Goal: Feedback & Contribution: Leave review/rating

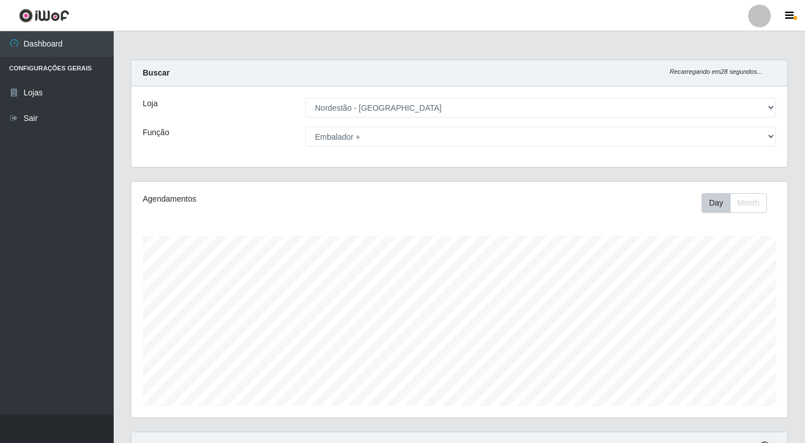
select select "454"
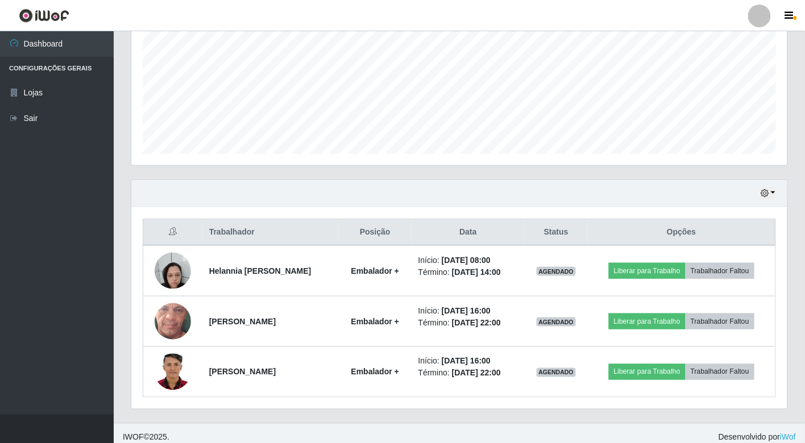
scroll to position [235, 656]
click at [774, 194] on button "button" at bounding box center [768, 193] width 16 height 13
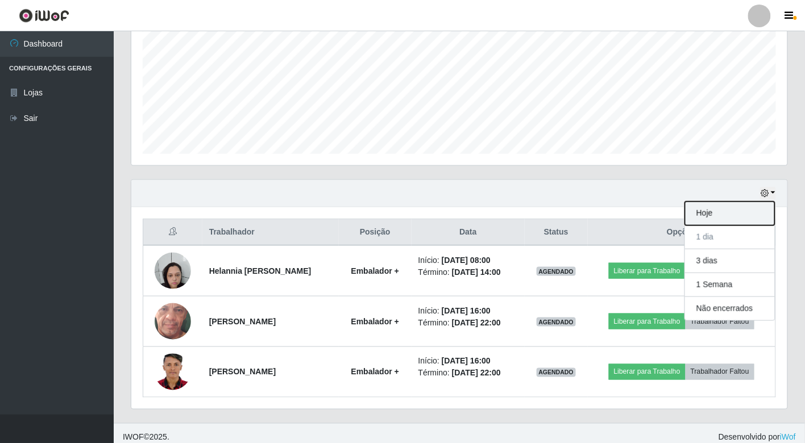
click at [702, 209] on button "Hoje" at bounding box center [730, 214] width 90 height 24
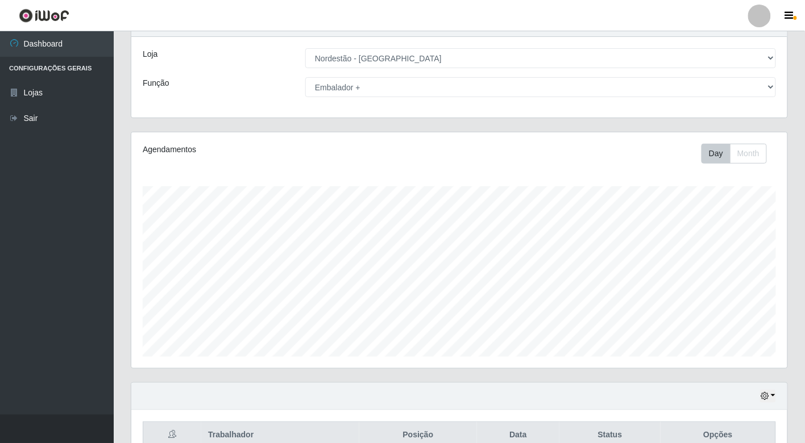
scroll to position [0, 0]
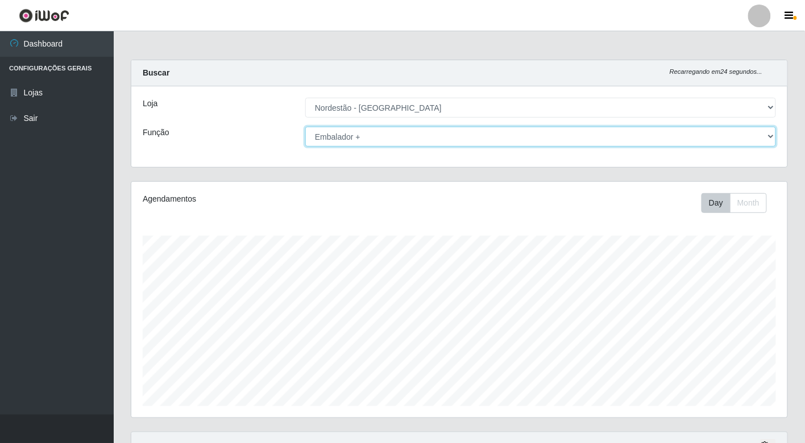
click at [748, 132] on select "[Selecione...] Balconista de Padaria Balconista de Padaria + Balconista de Pada…" at bounding box center [540, 137] width 471 height 20
select select "1"
click at [305, 127] on select "[Selecione...] Balconista de Padaria Balconista de Padaria + Balconista de Pada…" at bounding box center [540, 137] width 471 height 20
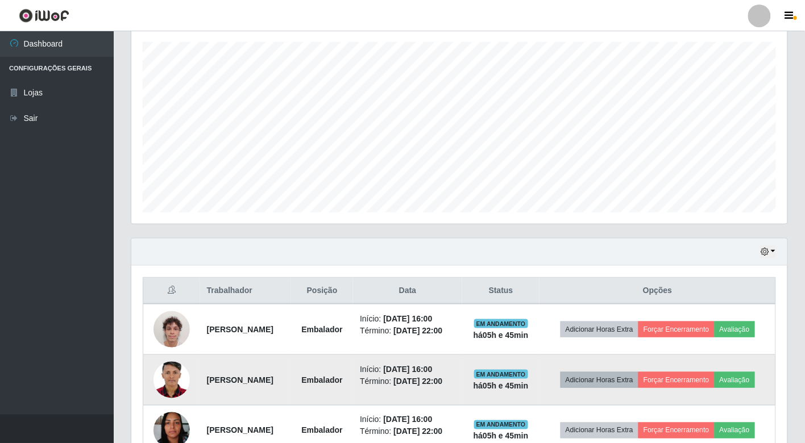
scroll to position [261, 0]
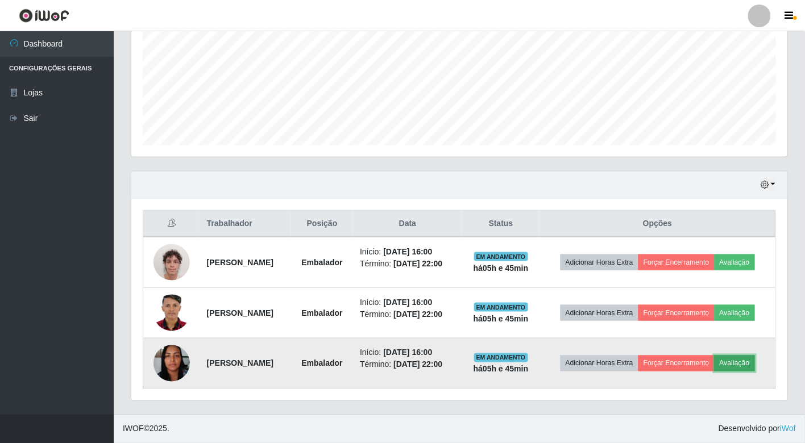
click at [734, 361] on button "Avaliação" at bounding box center [734, 364] width 40 height 16
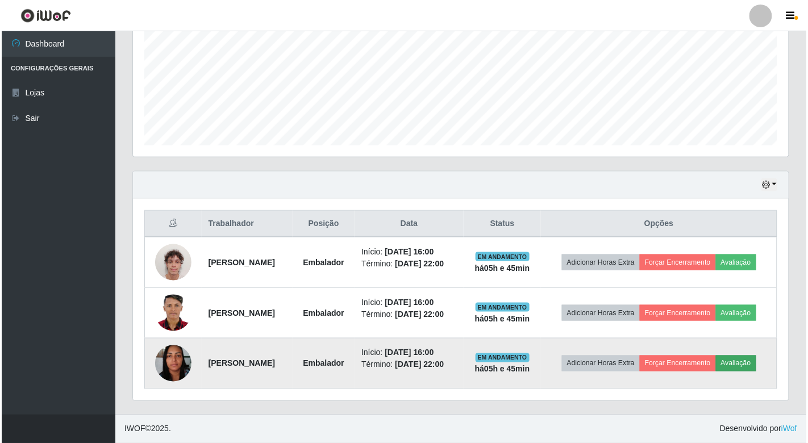
scroll to position [235, 649]
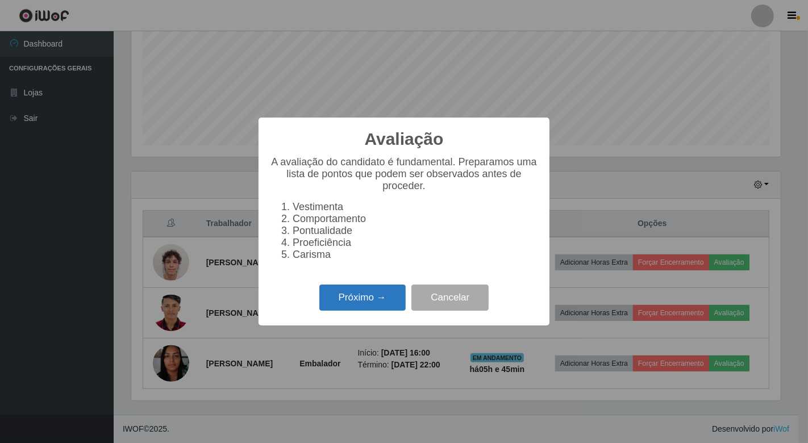
click at [390, 304] on button "Próximo →" at bounding box center [362, 298] width 86 height 27
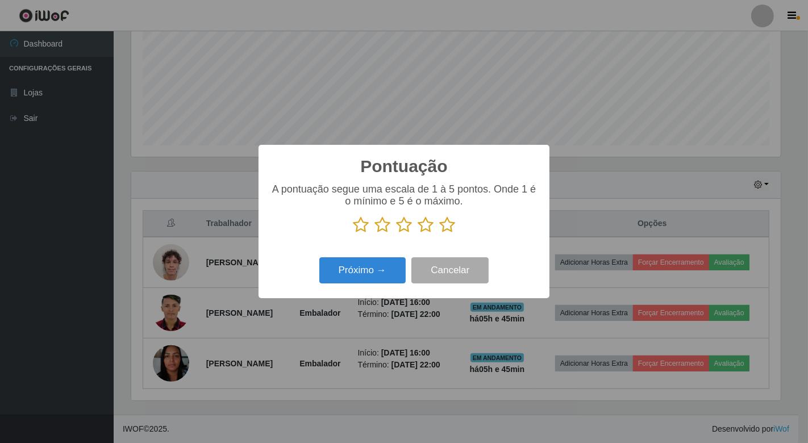
click at [450, 226] on icon at bounding box center [447, 225] width 16 height 17
click at [439, 234] on input "radio" at bounding box center [439, 234] width 0 height 0
click at [382, 271] on button "Próximo →" at bounding box center [362, 270] width 86 height 27
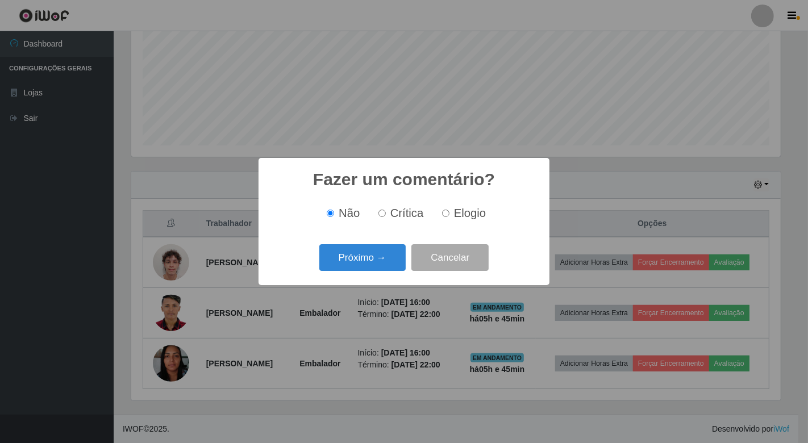
click at [444, 216] on input "Elogio" at bounding box center [445, 213] width 7 height 7
radio input "true"
click at [393, 248] on button "Próximo →" at bounding box center [362, 257] width 86 height 27
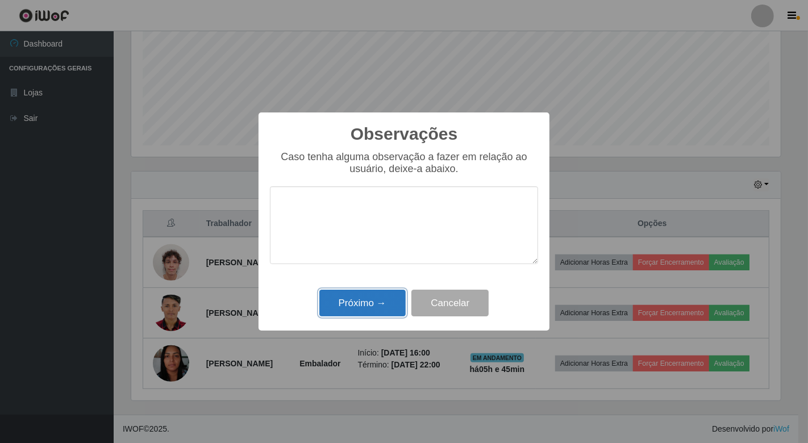
click at [394, 296] on button "Próximo →" at bounding box center [362, 303] width 86 height 27
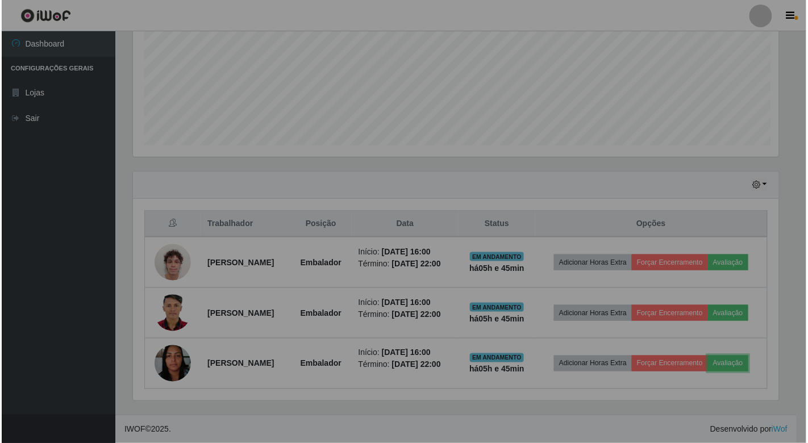
scroll to position [235, 656]
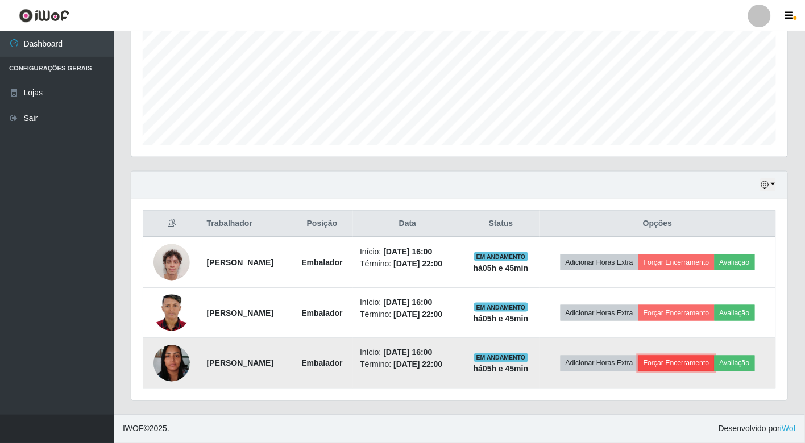
click at [690, 362] on button "Forçar Encerramento" at bounding box center [676, 364] width 76 height 16
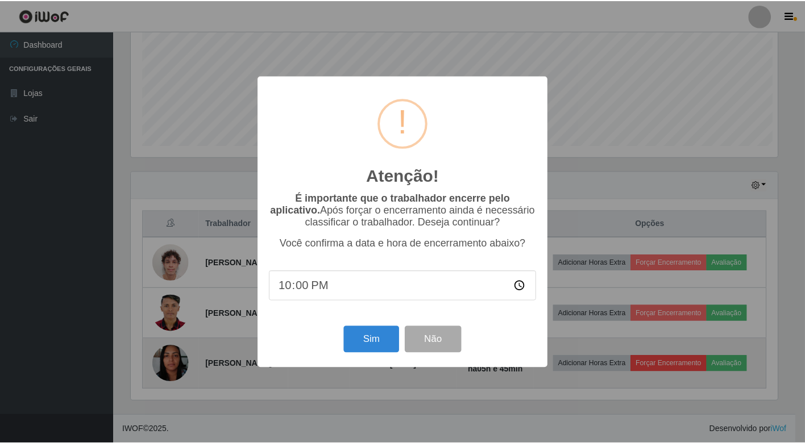
scroll to position [235, 649]
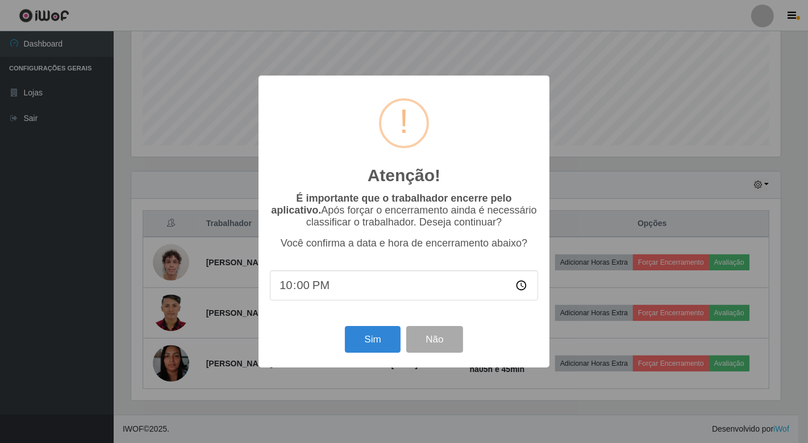
drag, startPoint x: 353, startPoint y: 292, endPoint x: 336, endPoint y: 287, distance: 18.3
click at [353, 292] on input "22:00" at bounding box center [404, 286] width 268 height 30
type input "21:38"
click at [384, 339] on button "Sim" at bounding box center [372, 339] width 55 height 27
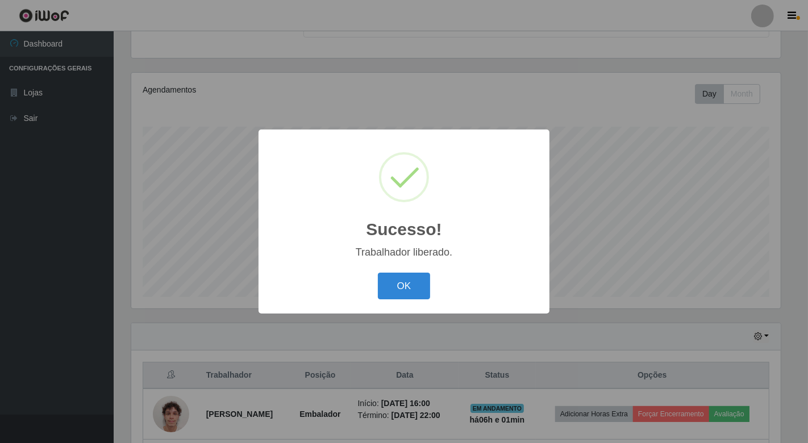
click at [378, 273] on button "OK" at bounding box center [404, 286] width 53 height 27
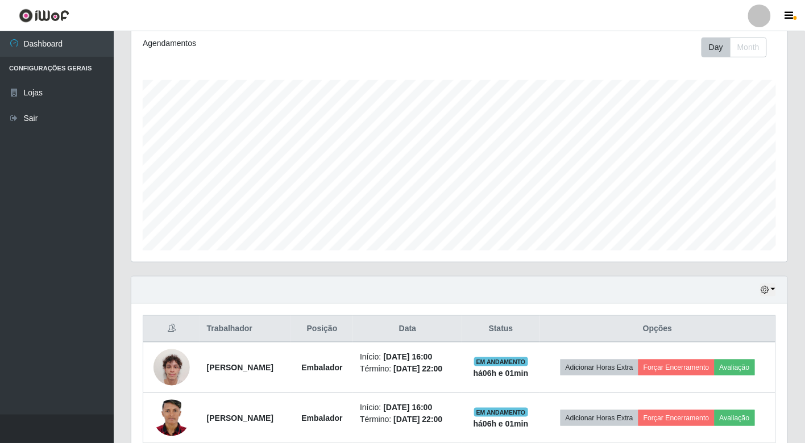
scroll to position [211, 0]
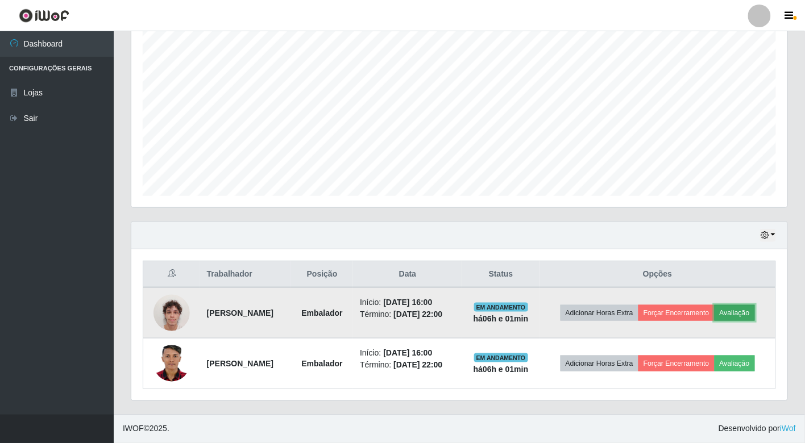
click at [752, 316] on button "Avaliação" at bounding box center [734, 313] width 40 height 16
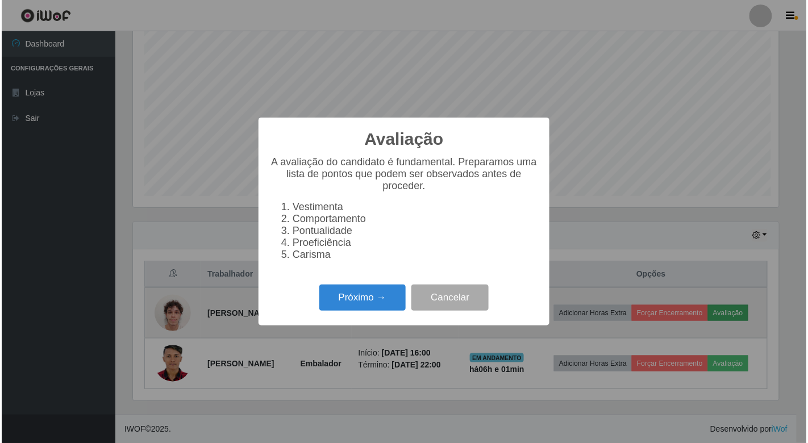
scroll to position [235, 649]
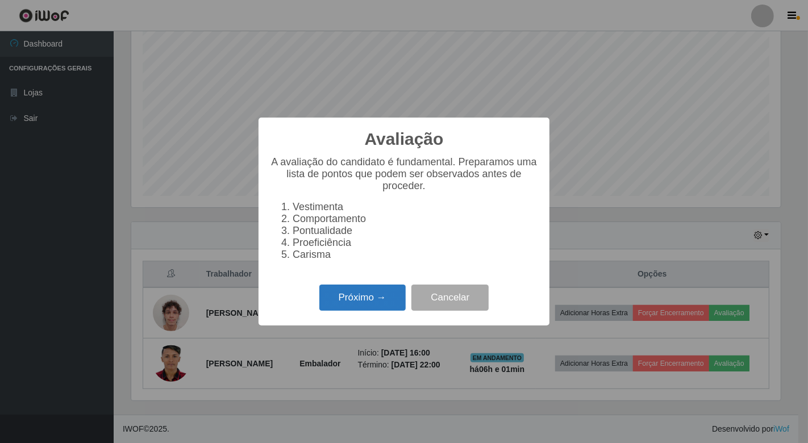
click at [363, 309] on button "Próximo →" at bounding box center [362, 298] width 86 height 27
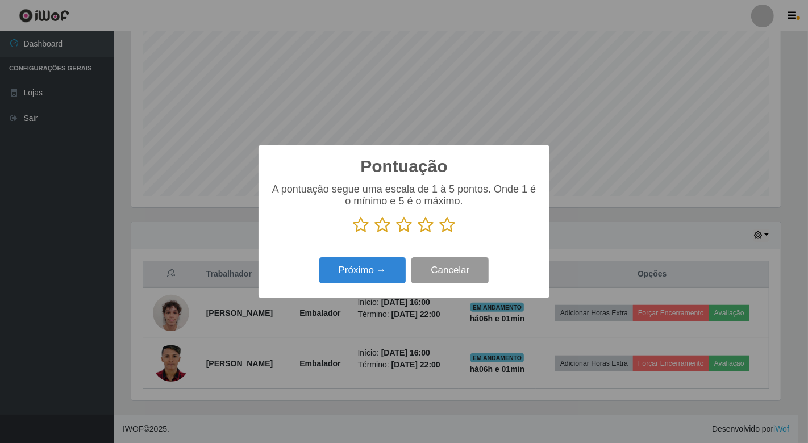
scroll to position [568056, 567643]
click at [447, 230] on icon at bounding box center [447, 225] width 16 height 17
click at [439, 234] on input "radio" at bounding box center [439, 234] width 0 height 0
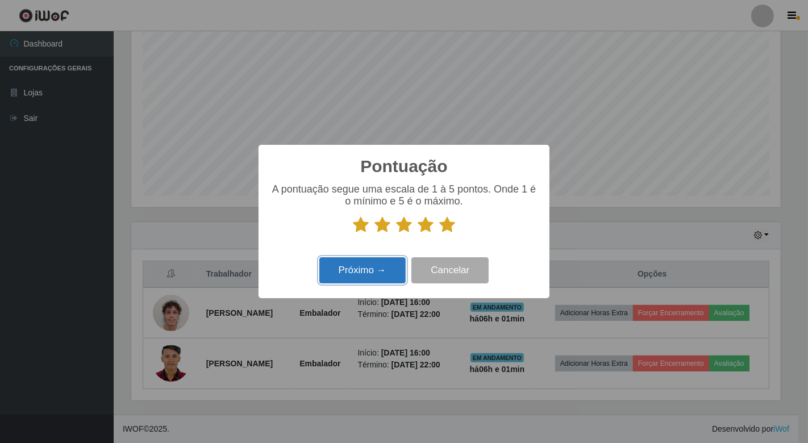
click at [356, 276] on button "Próximo →" at bounding box center [362, 270] width 86 height 27
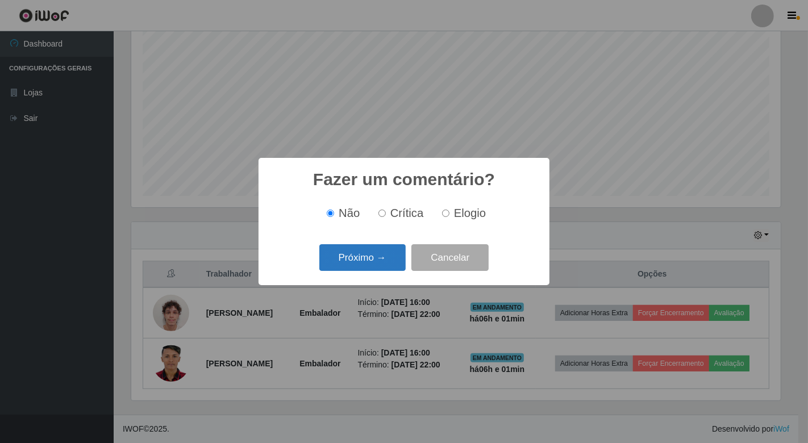
click at [381, 257] on button "Próximo →" at bounding box center [362, 257] width 86 height 27
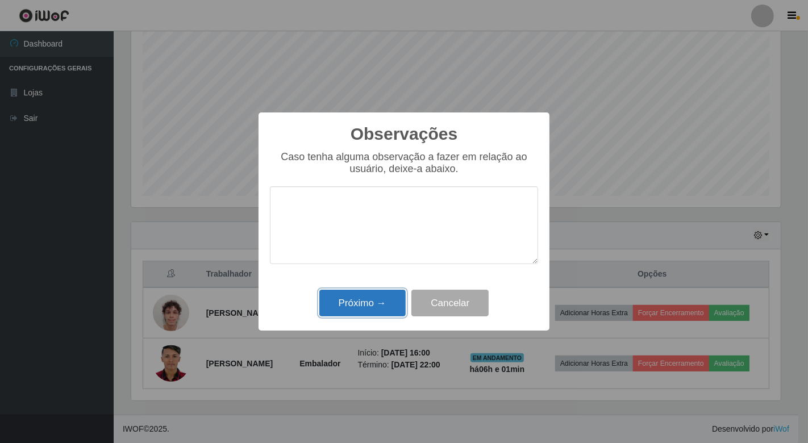
click at [377, 306] on button "Próximo →" at bounding box center [362, 303] width 86 height 27
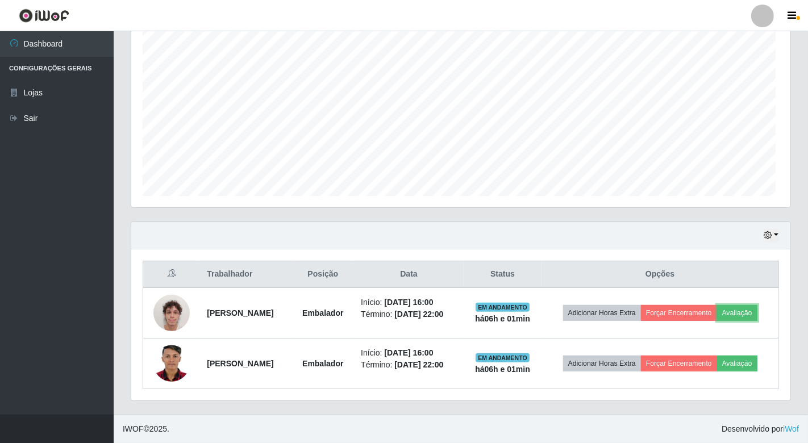
scroll to position [235, 656]
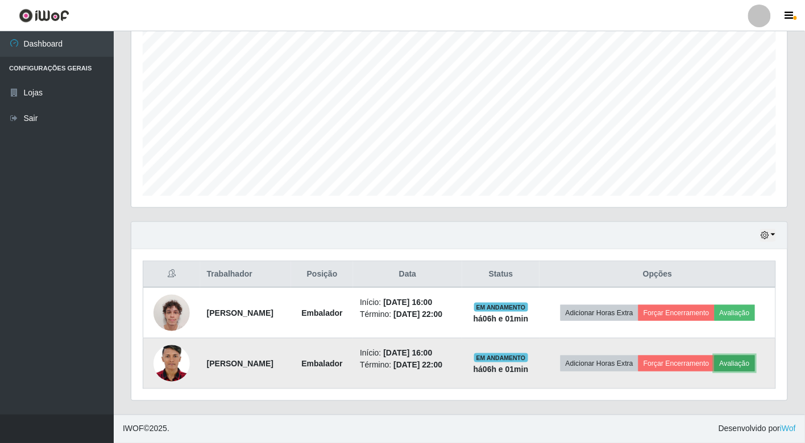
click at [740, 360] on button "Avaliação" at bounding box center [734, 364] width 40 height 16
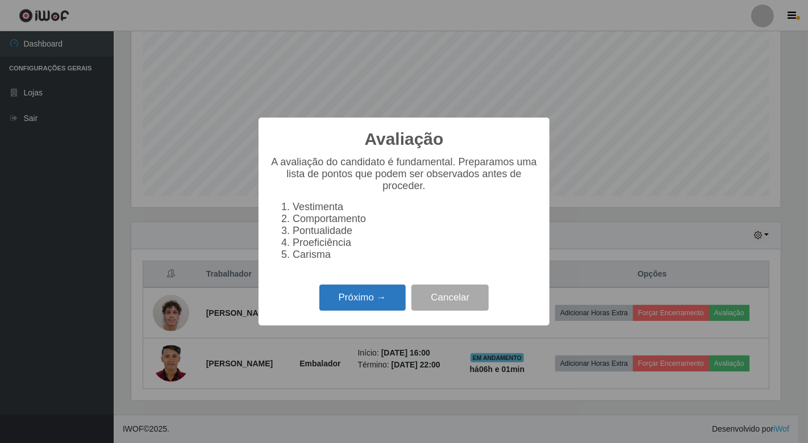
click at [384, 305] on button "Próximo →" at bounding box center [362, 298] width 86 height 27
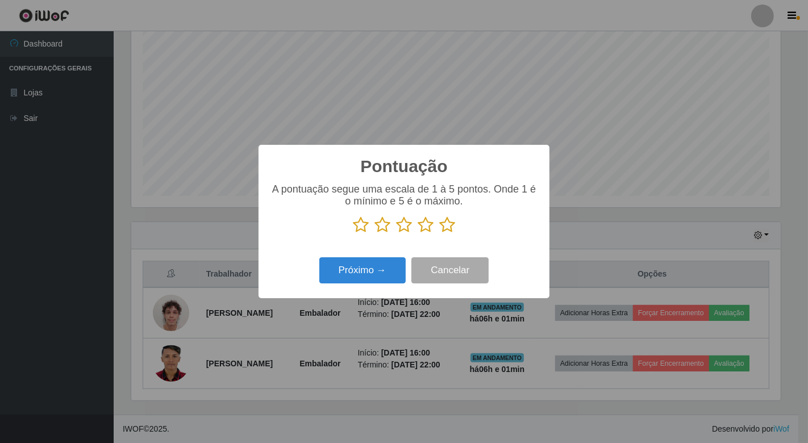
scroll to position [568056, 567643]
click at [453, 228] on icon at bounding box center [447, 225] width 16 height 17
click at [439, 234] on input "radio" at bounding box center [439, 234] width 0 height 0
click at [447, 228] on icon at bounding box center [447, 225] width 16 height 17
click at [439, 234] on input "radio" at bounding box center [439, 234] width 0 height 0
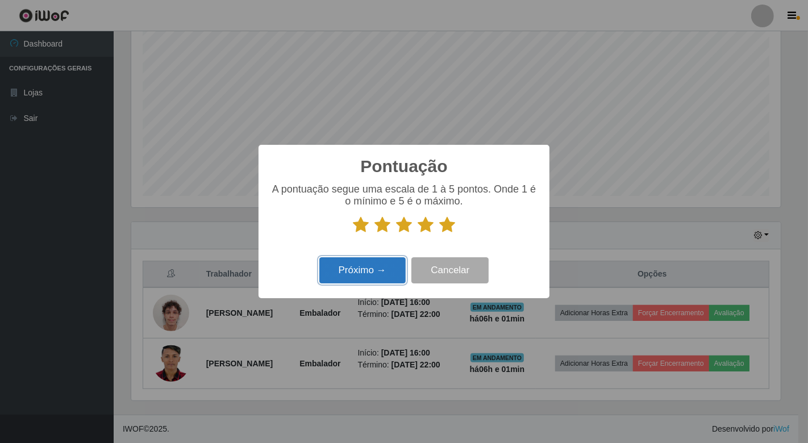
click at [351, 269] on button "Próximo →" at bounding box center [362, 270] width 86 height 27
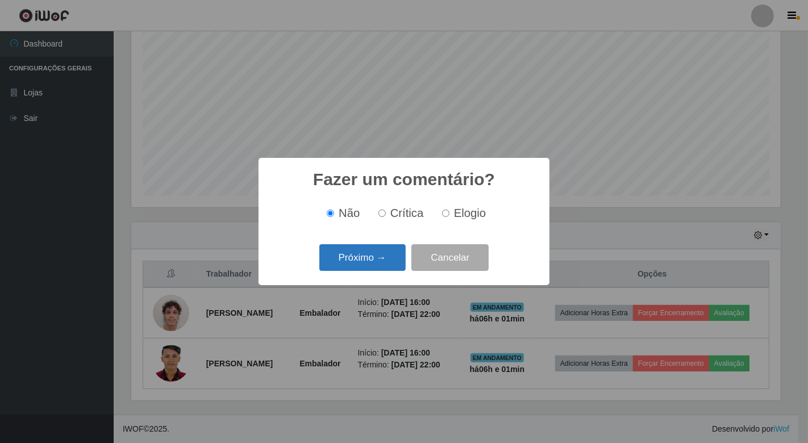
click at [369, 255] on button "Próximo →" at bounding box center [362, 257] width 86 height 27
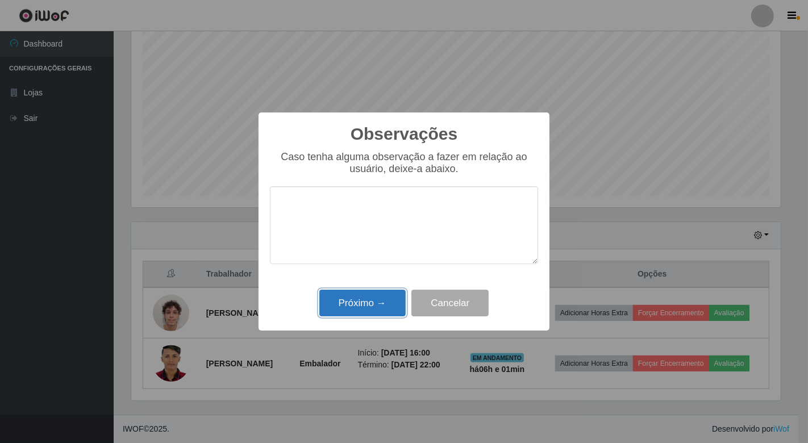
click at [342, 298] on button "Próximo →" at bounding box center [362, 303] width 86 height 27
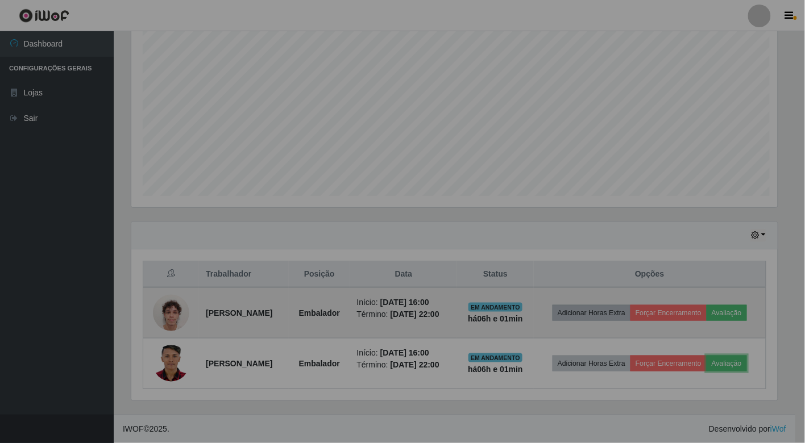
scroll to position [235, 656]
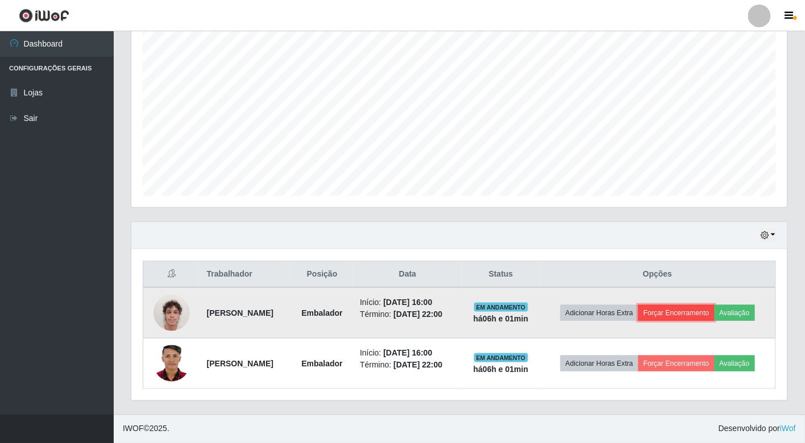
click at [697, 314] on button "Forçar Encerramento" at bounding box center [676, 313] width 76 height 16
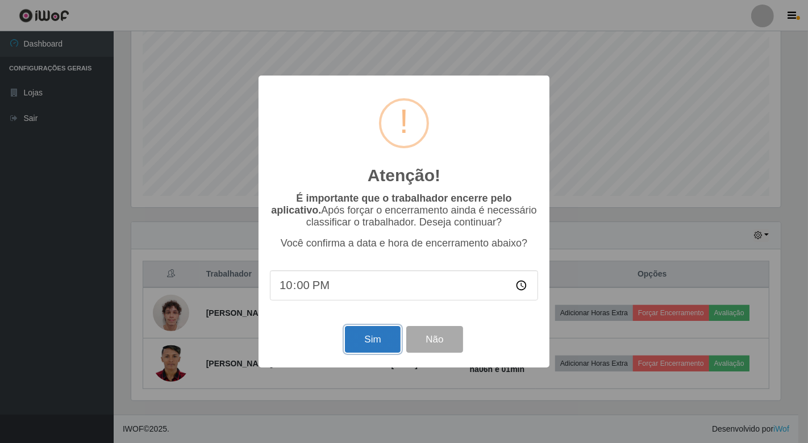
click at [372, 333] on button "Sim" at bounding box center [372, 339] width 55 height 27
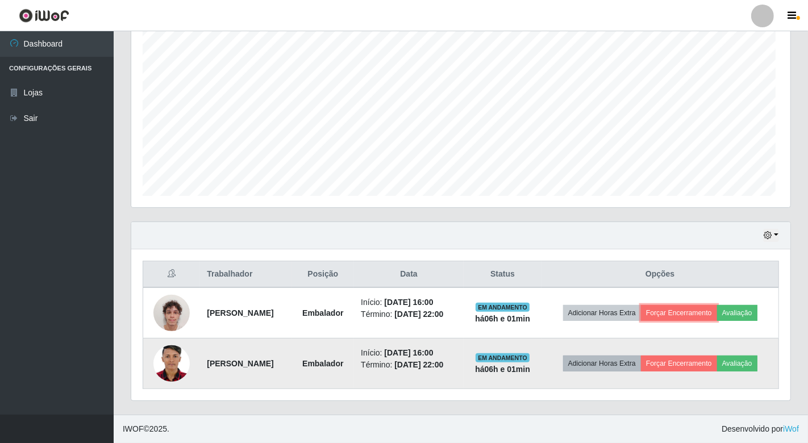
scroll to position [235, 656]
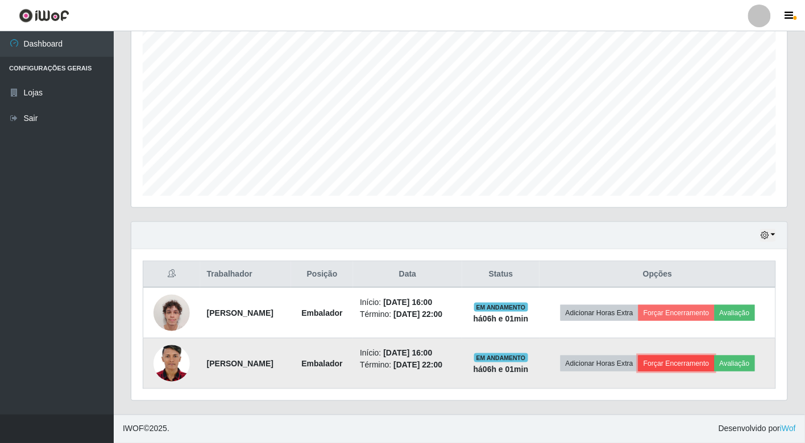
click at [675, 360] on button "Forçar Encerramento" at bounding box center [676, 364] width 76 height 16
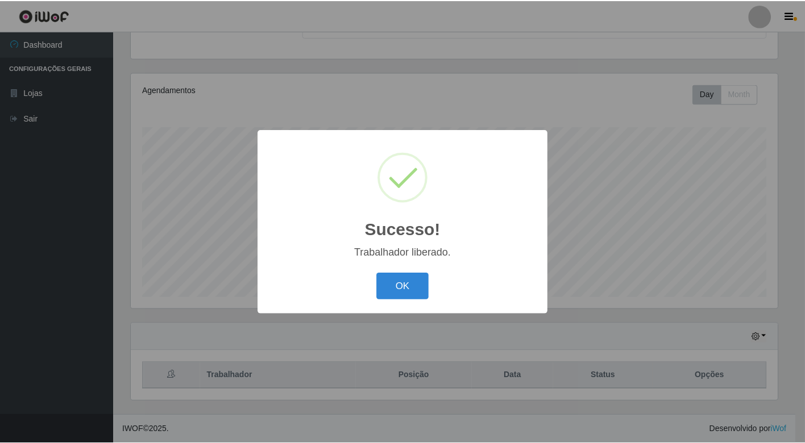
scroll to position [109, 0]
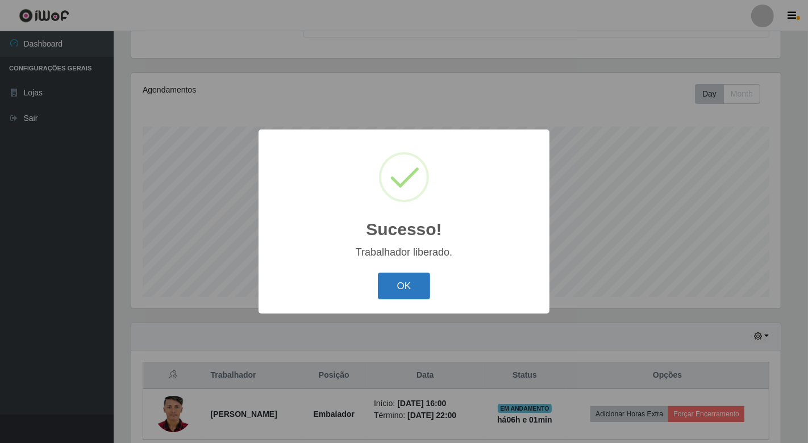
click at [394, 286] on button "OK" at bounding box center [404, 286] width 53 height 27
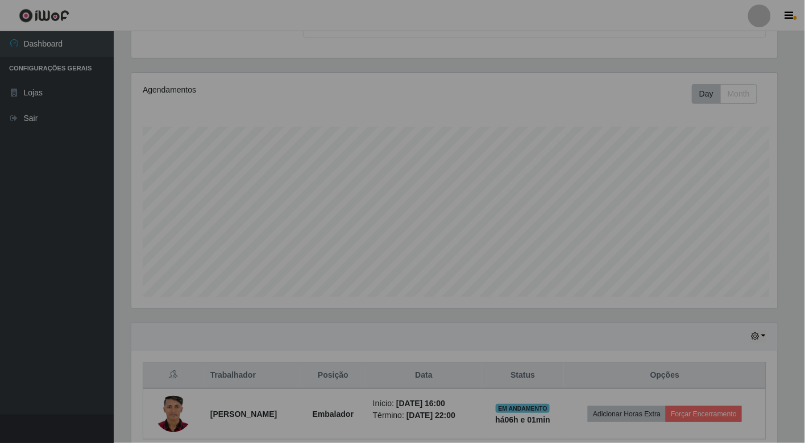
scroll to position [235, 656]
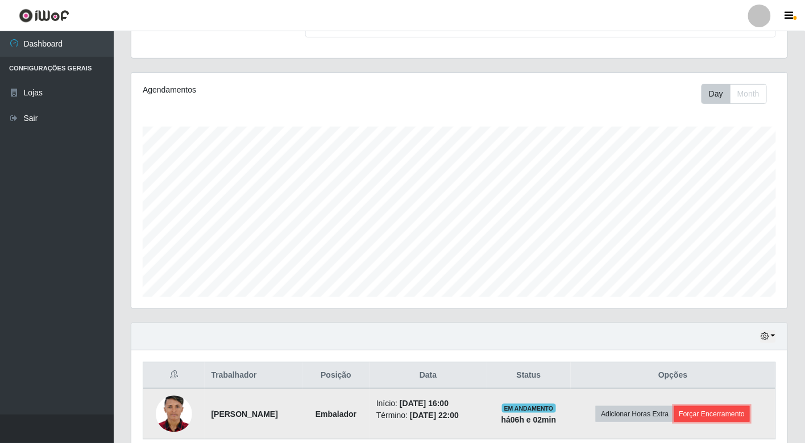
click at [713, 409] on button "Forçar Encerramento" at bounding box center [712, 414] width 76 height 16
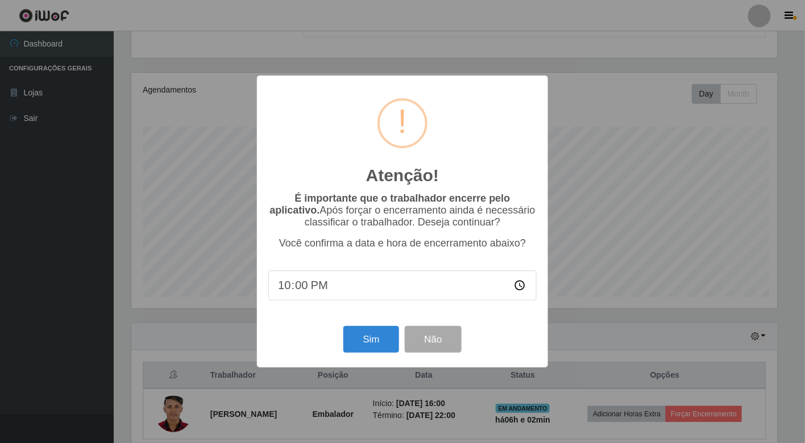
scroll to position [235, 649]
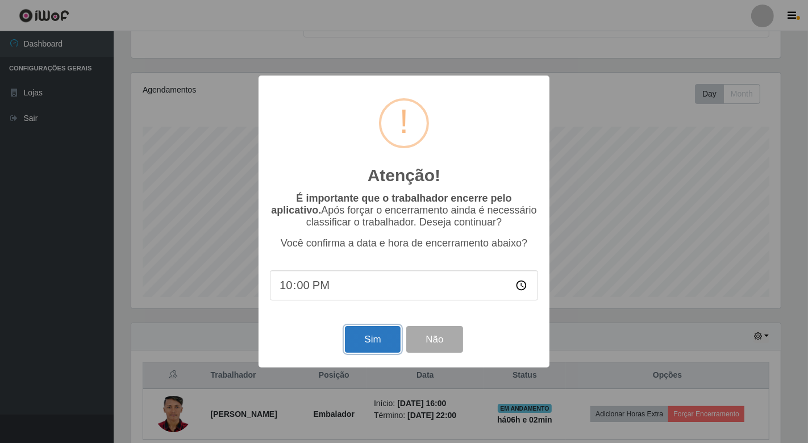
click at [393, 334] on button "Sim" at bounding box center [372, 339] width 55 height 27
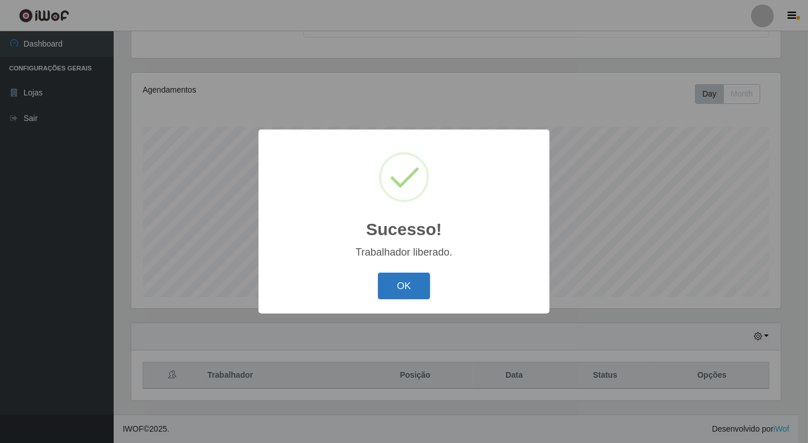
click at [410, 278] on button "OK" at bounding box center [404, 286] width 53 height 27
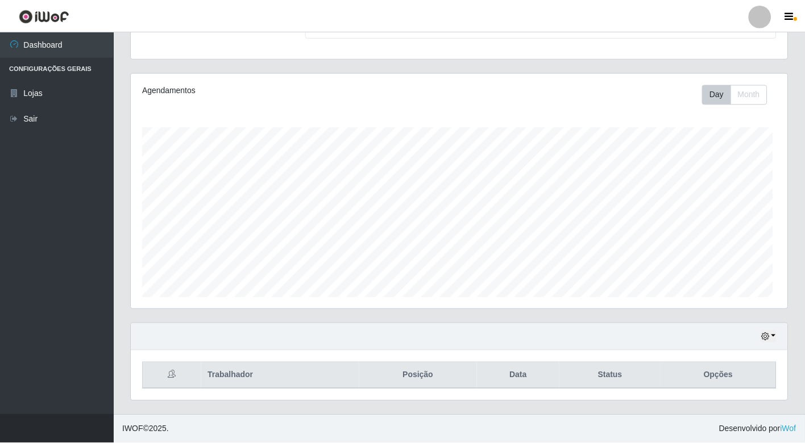
scroll to position [235, 656]
